Goal: Task Accomplishment & Management: Manage account settings

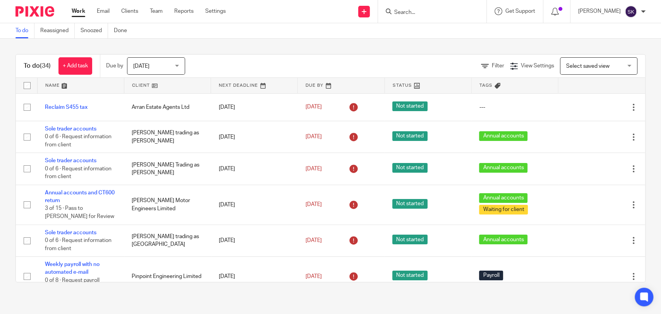
scroll to position [1293, 0]
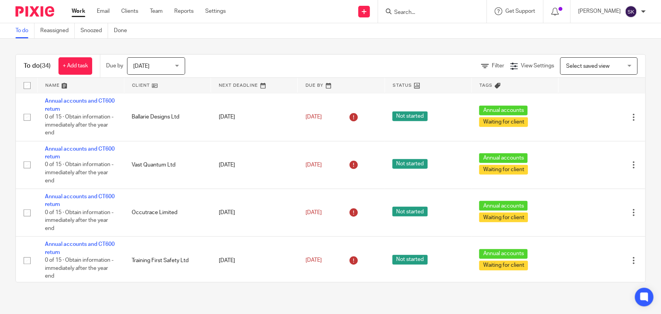
click at [418, 19] on div at bounding box center [432, 11] width 108 height 23
click at [423, 11] on input "Search" at bounding box center [428, 12] width 70 height 7
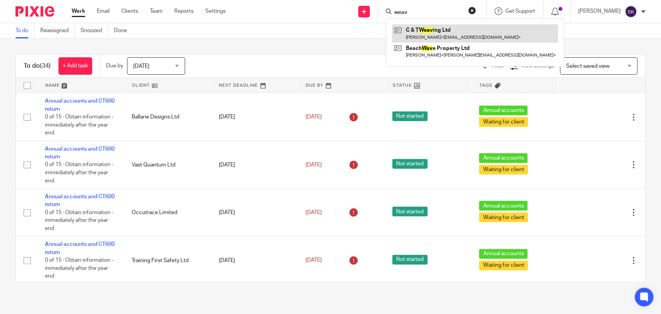
type input "weav"
click at [433, 35] on link at bounding box center [475, 33] width 166 height 18
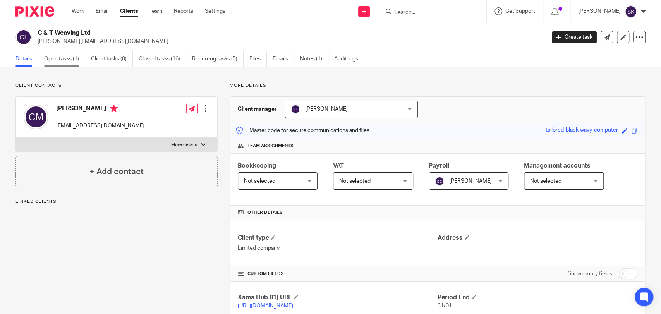
click at [73, 56] on link "Open tasks (1)" at bounding box center [64, 58] width 41 height 15
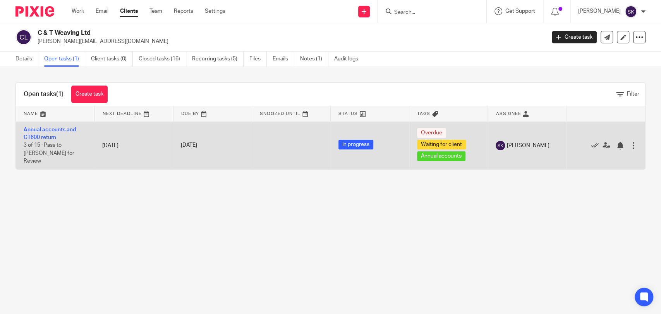
click at [65, 136] on td "Annual accounts and CT600 return 3 of 15 · Pass to Lorna for Review" at bounding box center [55, 146] width 79 height 48
click at [42, 129] on link "Annual accounts and CT600 return" at bounding box center [50, 133] width 52 height 13
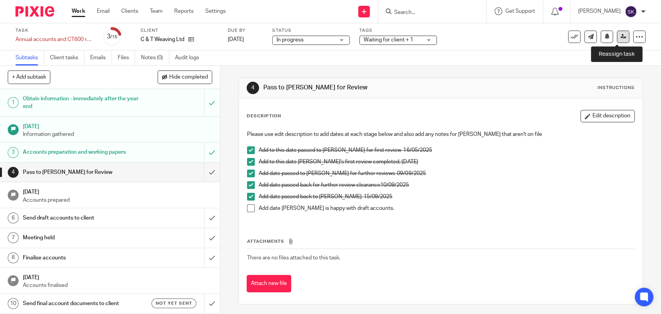
click at [617, 35] on link at bounding box center [623, 37] width 12 height 12
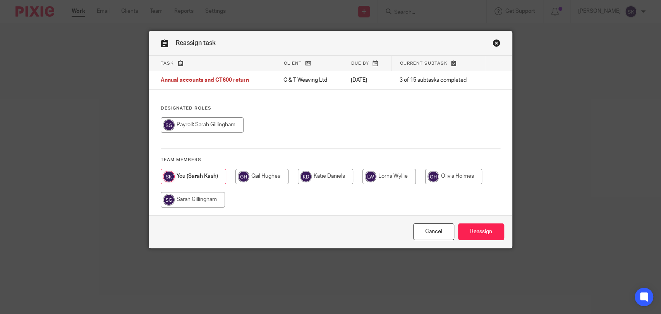
click at [362, 180] on input "radio" at bounding box center [388, 176] width 53 height 15
radio input "true"
click at [463, 235] on input "Reassign" at bounding box center [481, 231] width 46 height 17
